Goal: Task Accomplishment & Management: Manage account settings

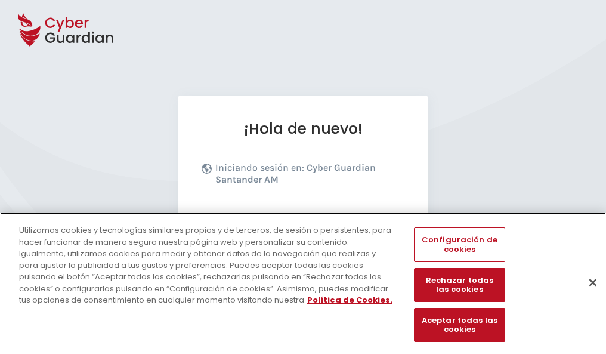
scroll to position [146, 0]
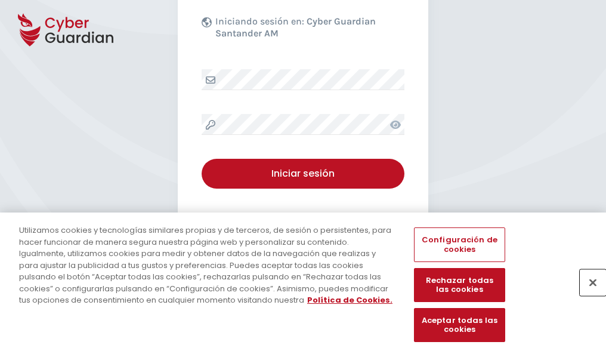
click at [587, 295] on button "Cerrar" at bounding box center [593, 282] width 26 height 26
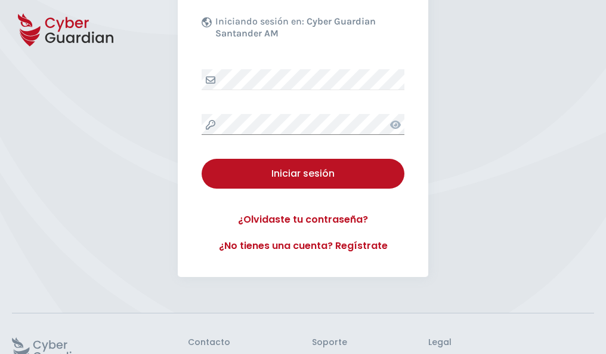
scroll to position [232, 0]
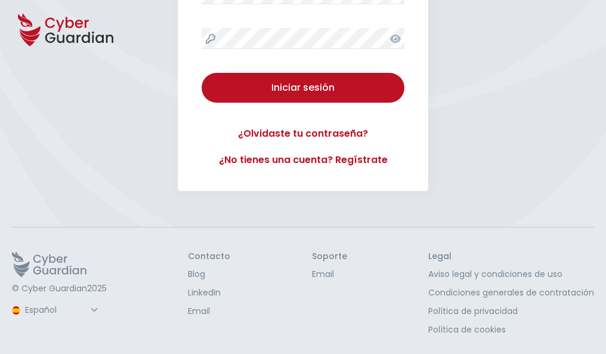
click at [202, 73] on button "Iniciar sesión" at bounding box center [303, 88] width 203 height 30
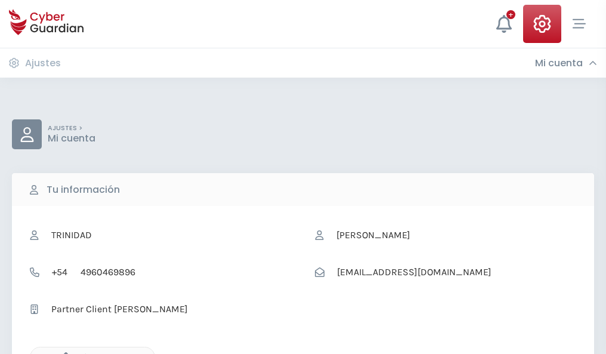
click at [63, 353] on icon "button" at bounding box center [63, 357] width 10 height 10
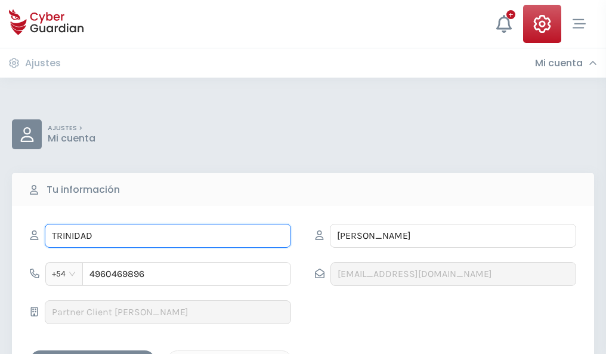
click at [168, 236] on input "TRINIDAD" at bounding box center [168, 236] width 246 height 24
type input "T"
type input "Julio"
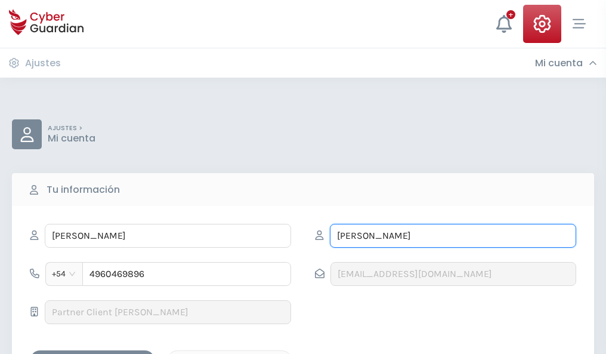
click at [453, 236] on input "NÚÑEZ" at bounding box center [453, 236] width 246 height 24
type input "N"
type input "Jover"
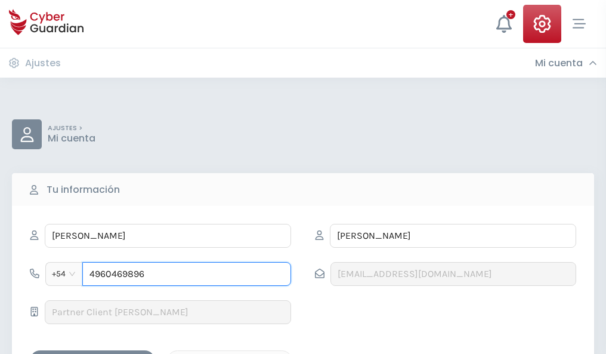
click at [187, 274] on input "4960469896" at bounding box center [186, 274] width 209 height 24
type input "4"
type input "4901025882"
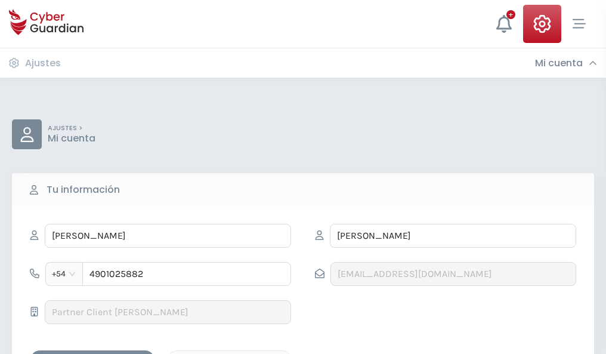
click at [93, 353] on div "Guardar cambios" at bounding box center [92, 360] width 107 height 15
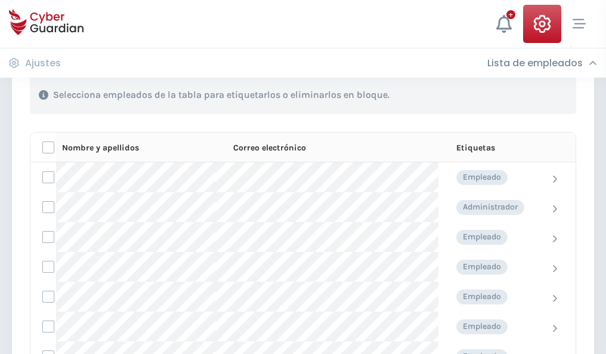
scroll to position [511, 0]
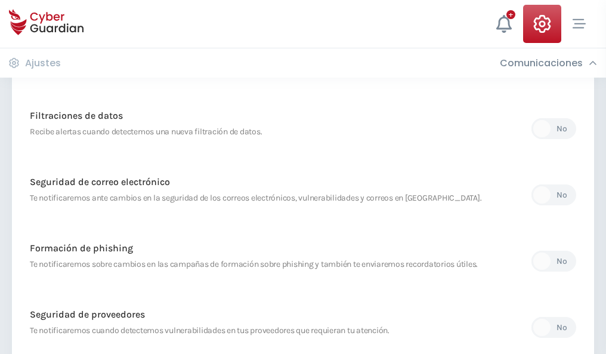
scroll to position [628, 0]
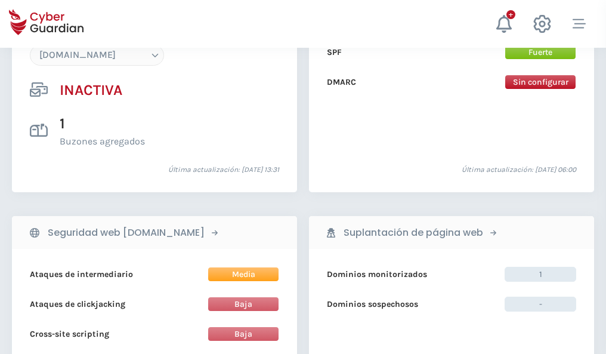
scroll to position [1123, 0]
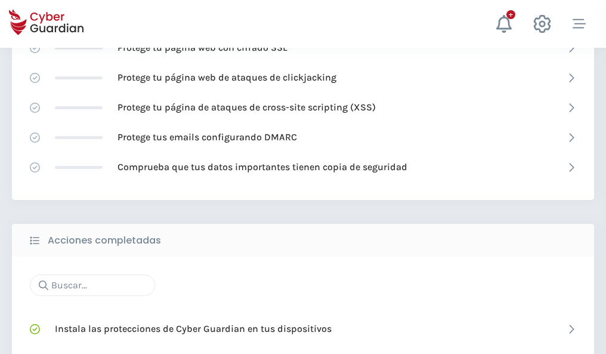
scroll to position [795, 0]
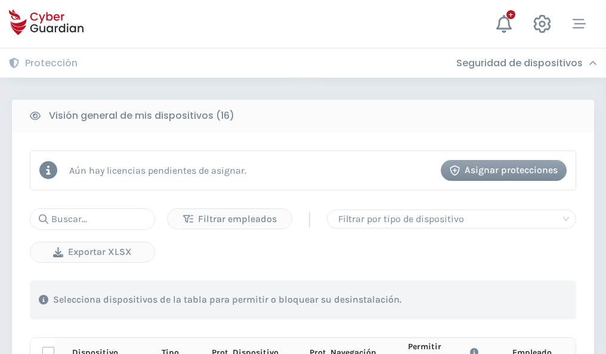
scroll to position [1055, 0]
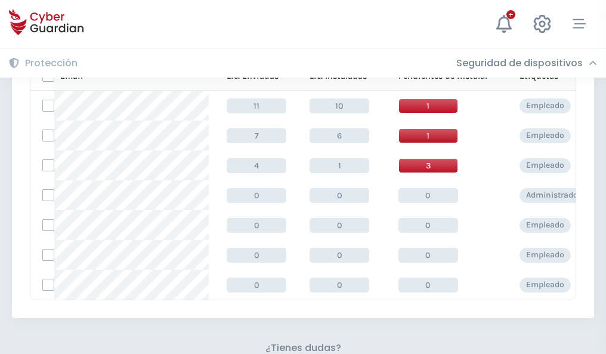
scroll to position [524, 0]
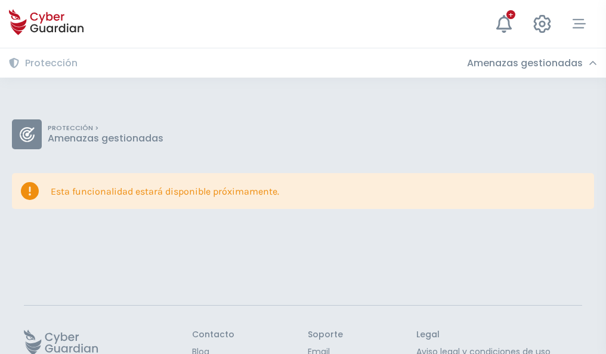
scroll to position [78, 0]
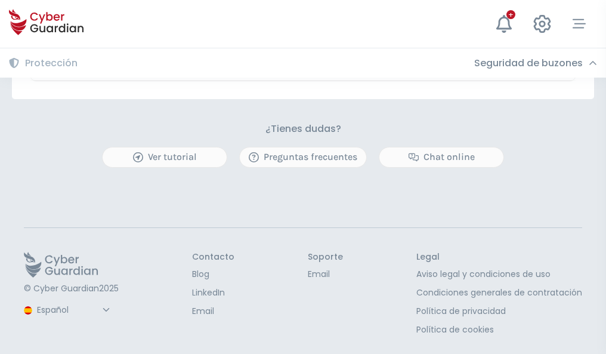
scroll to position [701, 0]
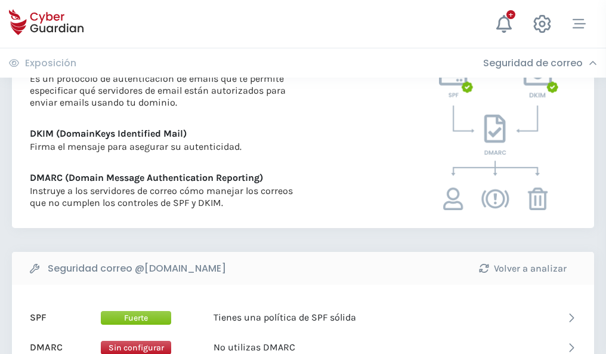
scroll to position [644, 0]
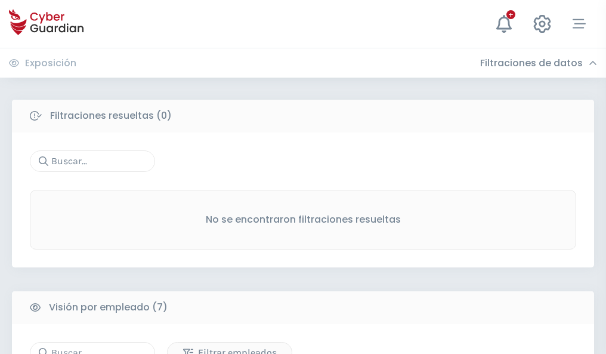
scroll to position [987, 0]
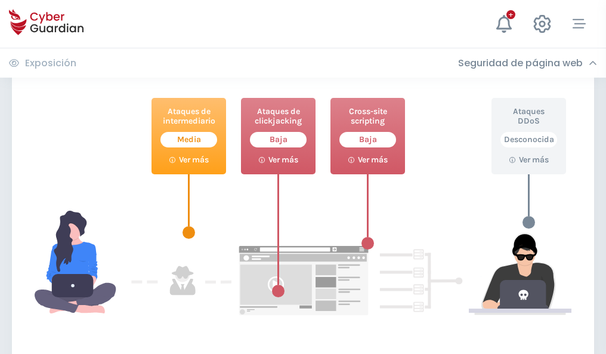
scroll to position [650, 0]
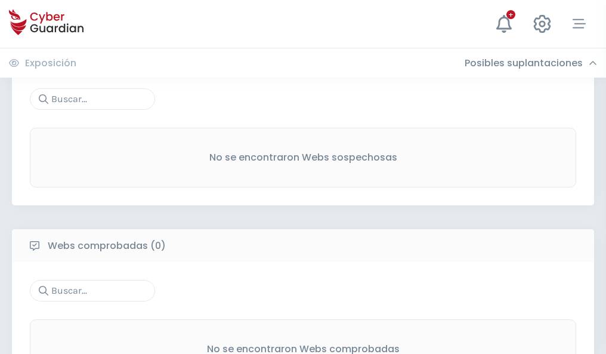
scroll to position [624, 0]
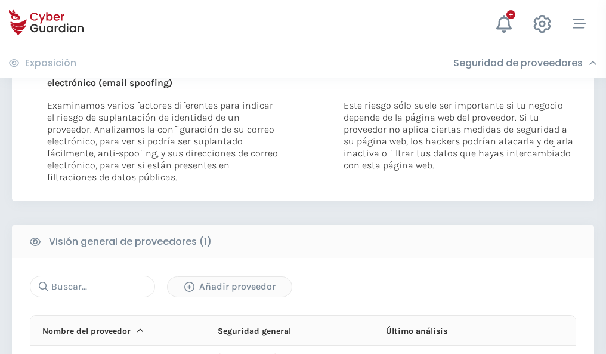
scroll to position [620, 0]
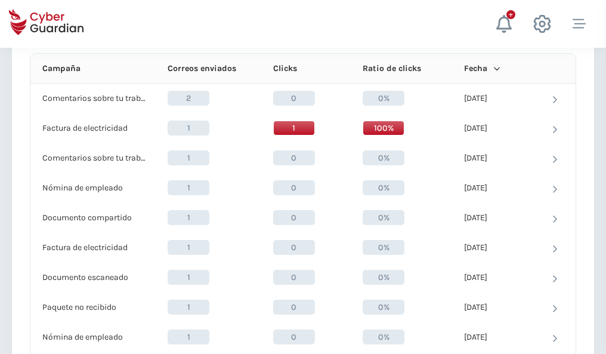
scroll to position [1070, 0]
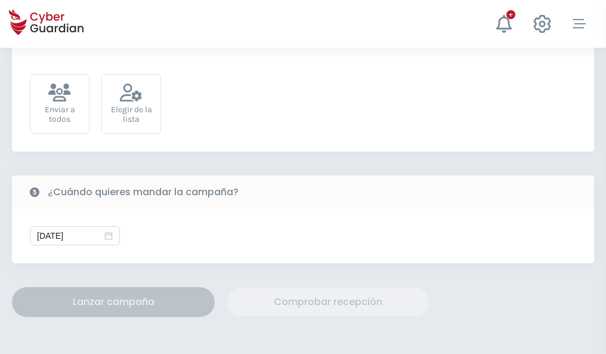
scroll to position [437, 0]
